Goal: Register for event/course

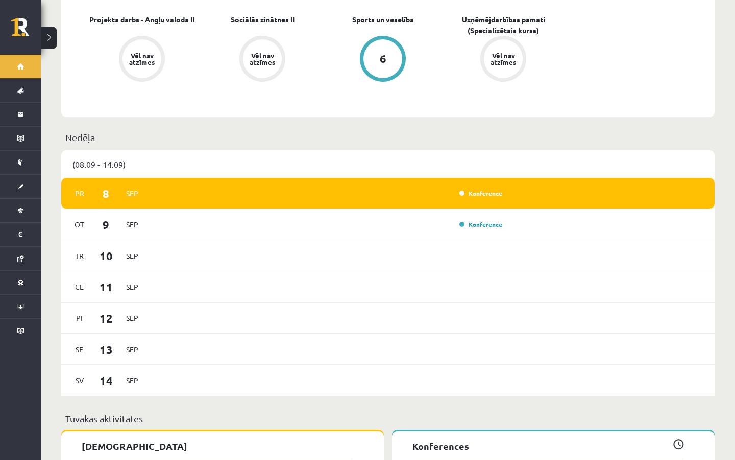
scroll to position [495, 0]
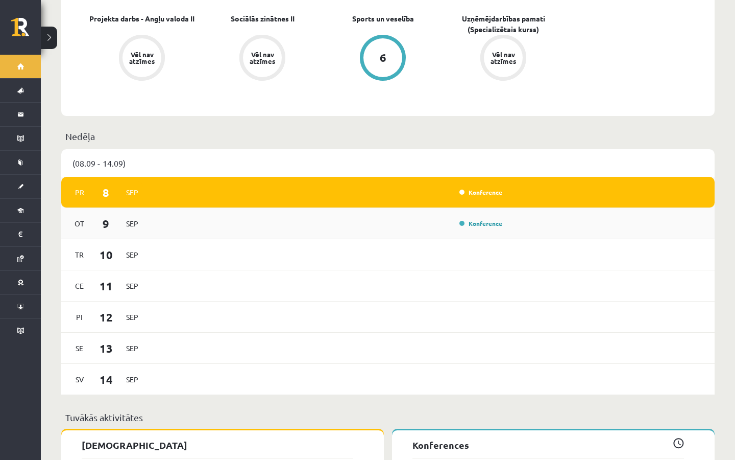
click at [428, 221] on div "[DATE] Konference" at bounding box center [388, 223] width 654 height 31
click at [428, 221] on div "Ot 9 Sep Konference" at bounding box center [388, 223] width 654 height 31
click at [326, 218] on div "Konference" at bounding box center [328, 223] width 355 height 11
click at [472, 219] on link "Konference" at bounding box center [481, 223] width 43 height 8
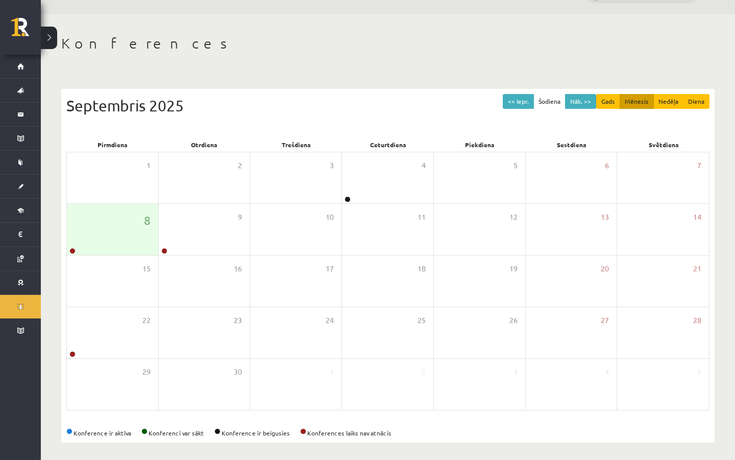
scroll to position [28, 0]
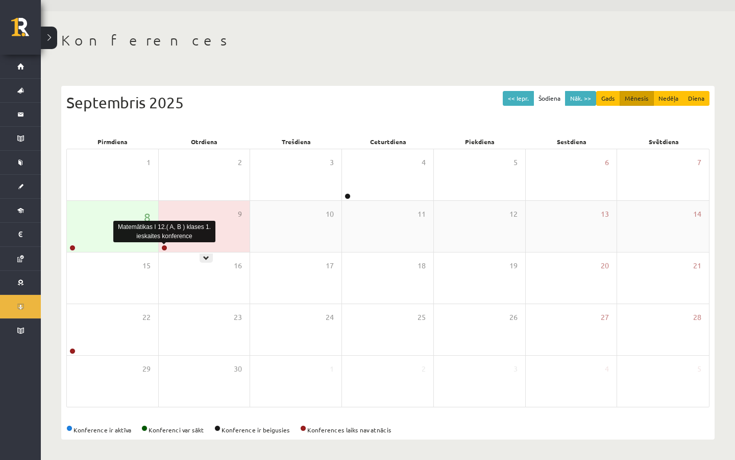
click at [163, 248] on link at bounding box center [164, 248] width 6 height 6
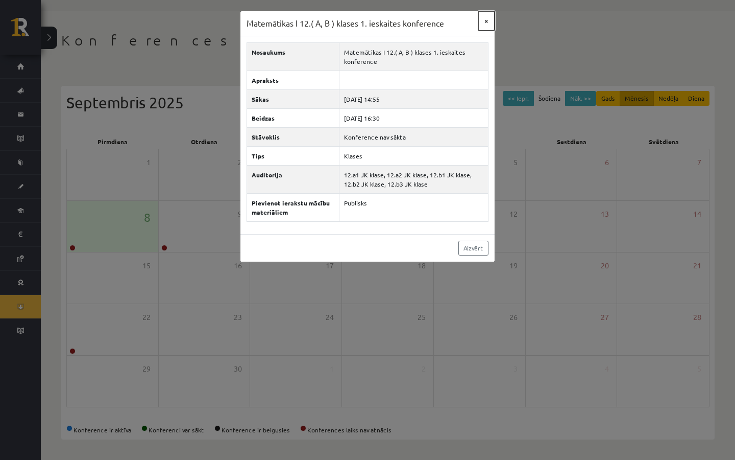
click at [490, 24] on button "×" at bounding box center [487, 20] width 16 height 19
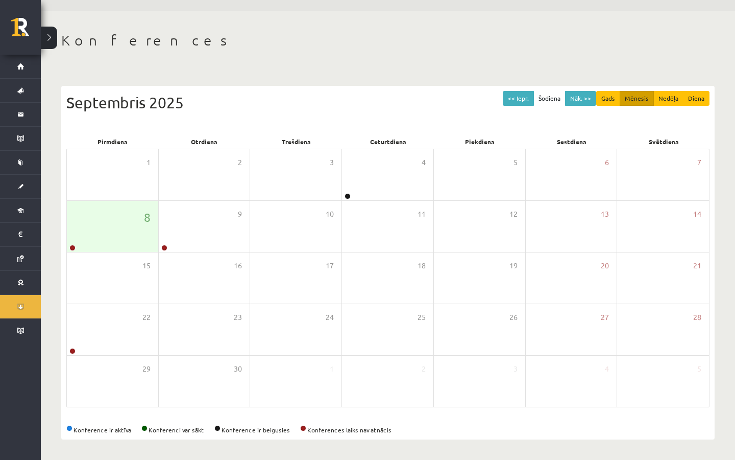
drag, startPoint x: 473, startPoint y: 35, endPoint x: 377, endPoint y: 0, distance: 101.6
click at [472, 30] on div "Konferences << Iepr. Šodiena Nāk. >> Gads Mēnesis Nedēļa Diena Septembris 2025 …" at bounding box center [388, 235] width 695 height 448
